Goal: Task Accomplishment & Management: Use online tool/utility

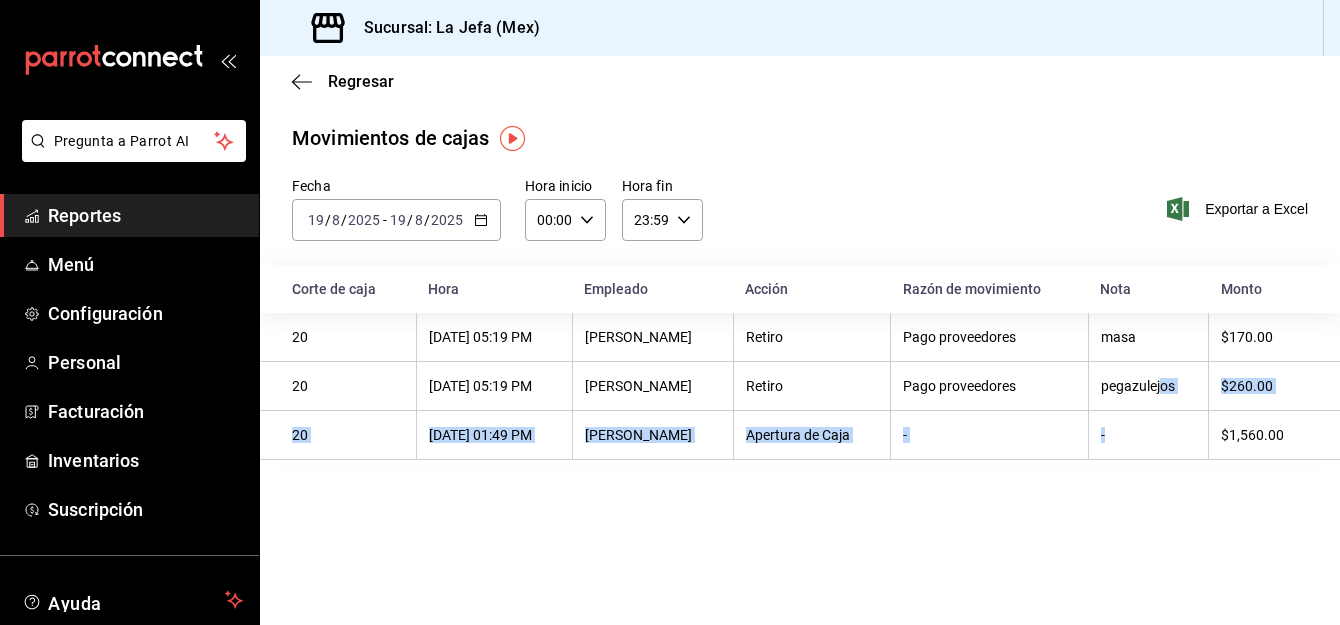
drag, startPoint x: 1150, startPoint y: 443, endPoint x: 1161, endPoint y: 409, distance: 35.7
click at [1161, 409] on tbody "20 [DATE] 05:19 PM [PERSON_NAME] proveedores masa $170.00 20 [DATE] 05:19 PM [P…" at bounding box center [800, 386] width 1080 height 147
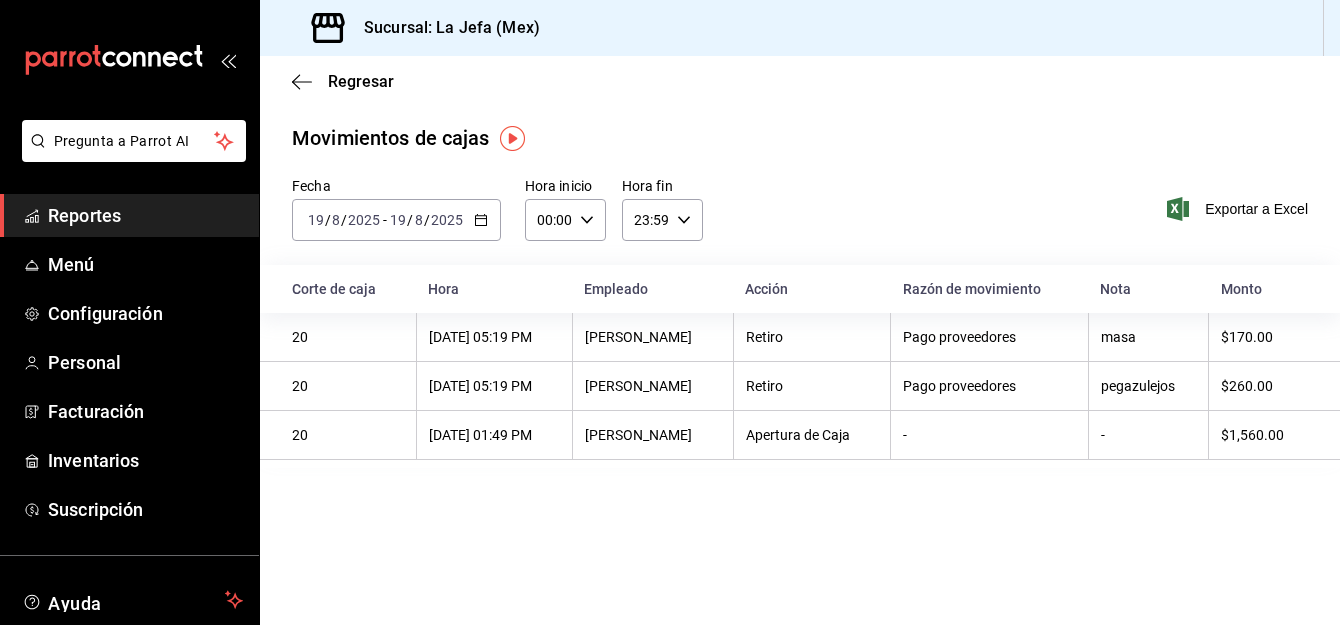
drag, startPoint x: 1266, startPoint y: 514, endPoint x: 1264, endPoint y: 532, distance: 18.1
click at [1266, 514] on main "Regresar Movimientos [PERSON_NAME] Fecha [DATE] [DATE] - [DATE] [DATE] Hora ini…" at bounding box center [800, 340] width 1080 height 569
click at [291, 80] on div "Regresar" at bounding box center [800, 81] width 1080 height 51
click at [298, 84] on icon "button" at bounding box center [302, 82] width 20 height 18
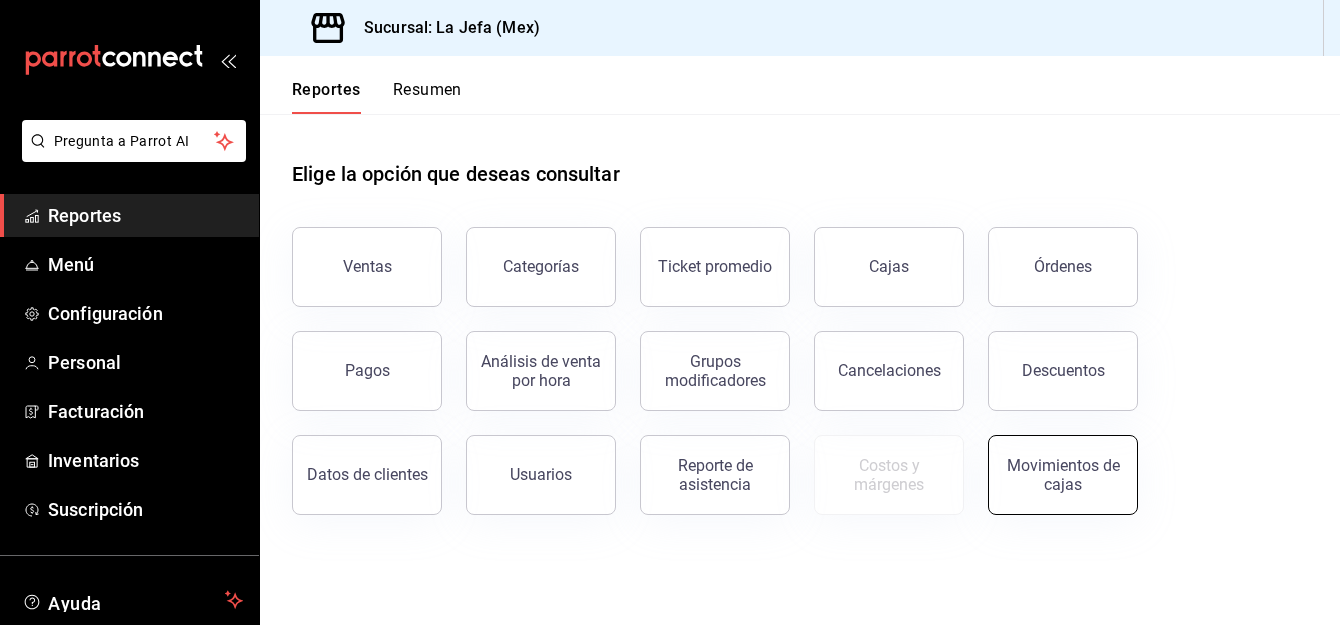
click at [1051, 489] on div "Movimientos de cajas" at bounding box center [1063, 475] width 124 height 38
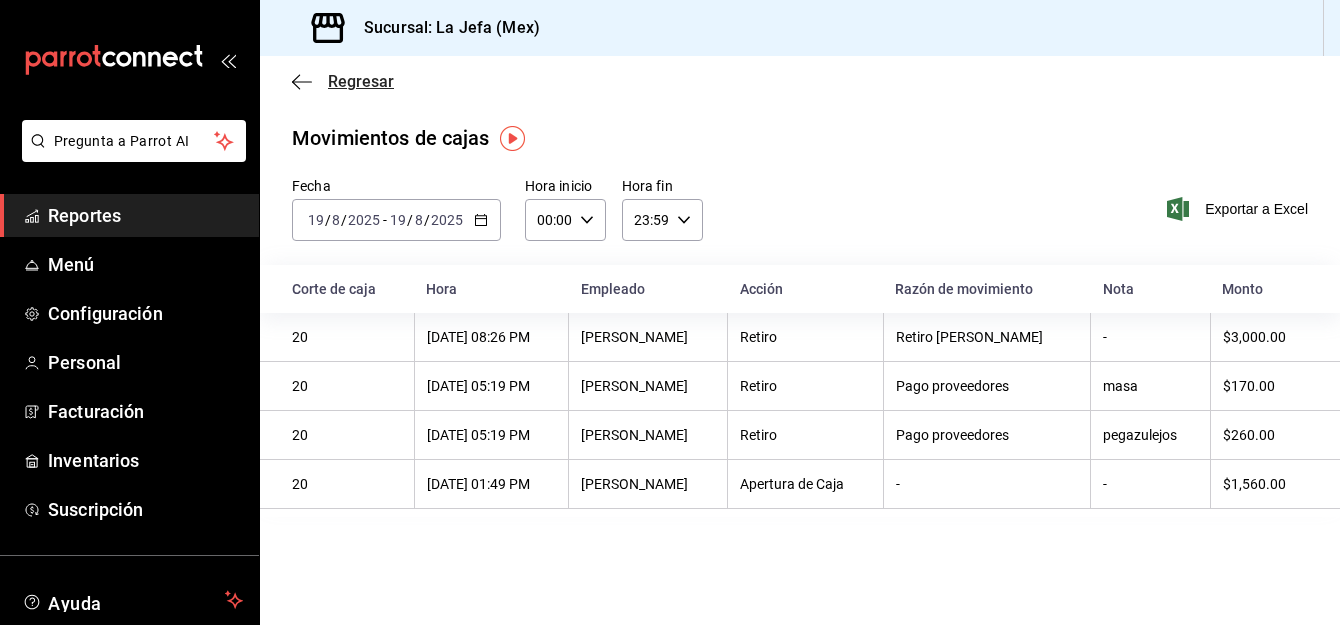
click at [302, 81] on icon "button" at bounding box center [302, 81] width 20 height 1
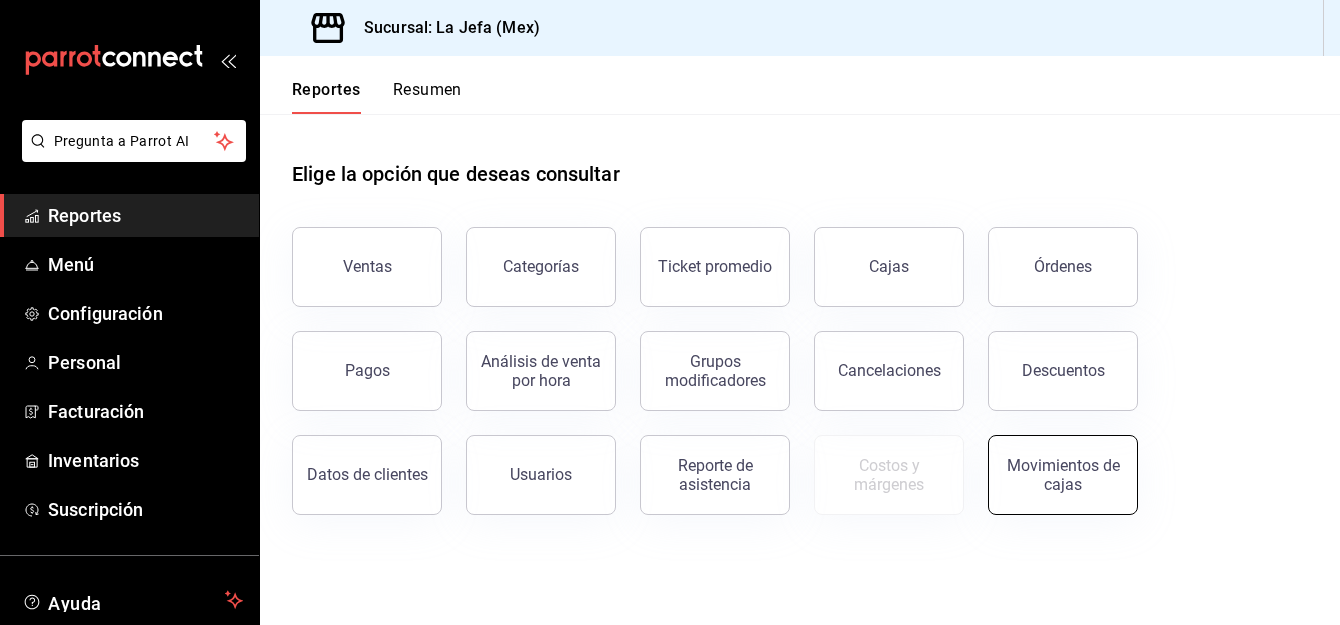
click at [1067, 484] on div "Movimientos de cajas" at bounding box center [1063, 475] width 124 height 38
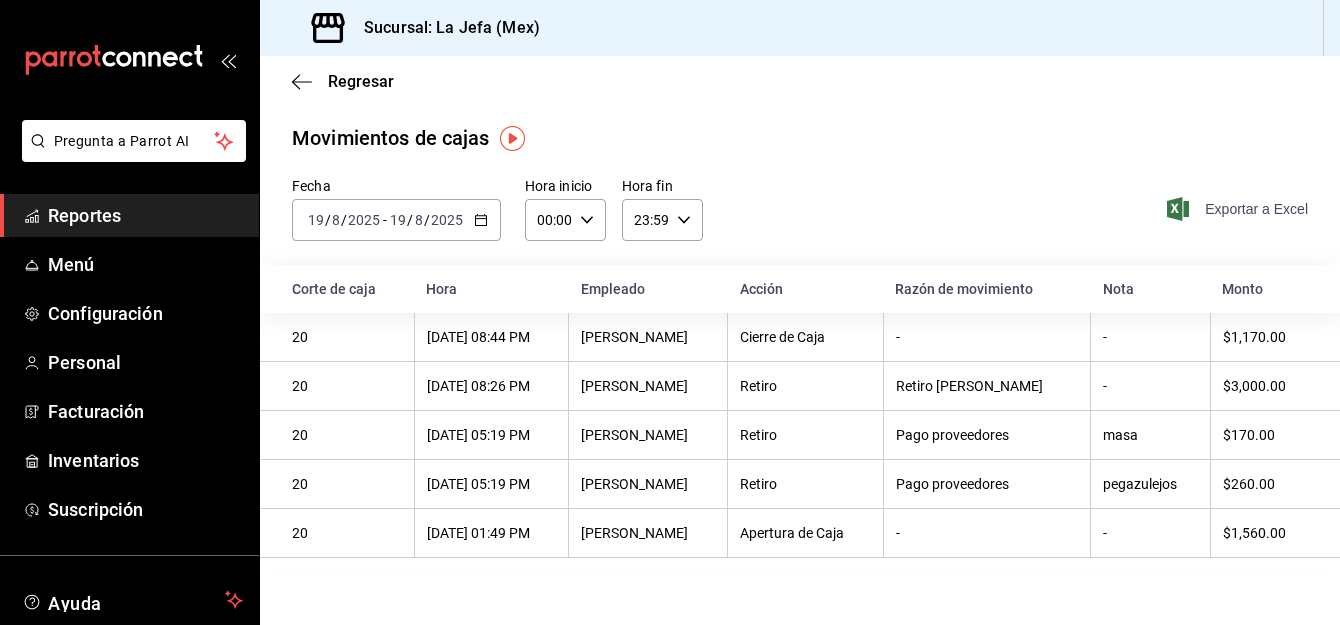
click at [1228, 212] on span "Exportar a Excel" at bounding box center [1239, 209] width 137 height 24
click at [1225, 215] on span "Exportar a Excel" at bounding box center [1239, 209] width 137 height 24
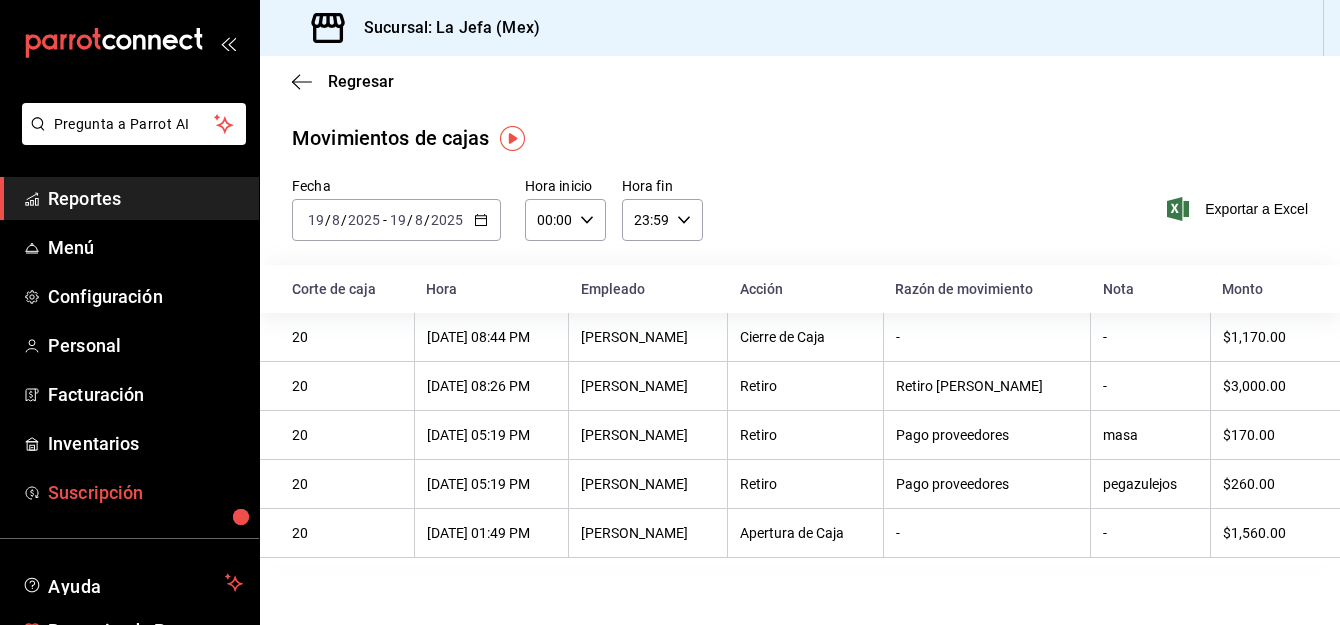
scroll to position [130, 0]
